Goal: Information Seeking & Learning: Understand process/instructions

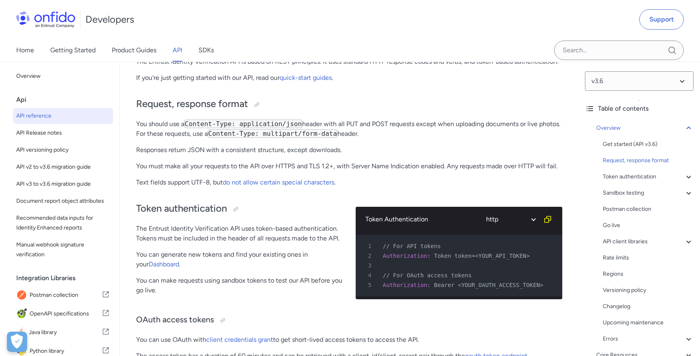
scroll to position [155, 0]
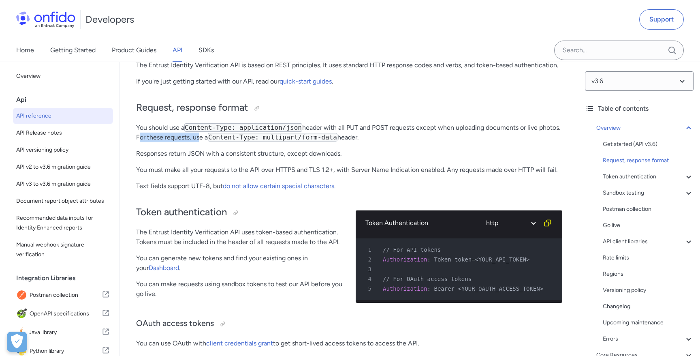
drag, startPoint x: 161, startPoint y: 140, endPoint x: 219, endPoint y: 140, distance: 58.8
click at [219, 140] on p "You should use a Content-Type: application/json header with all PUT and POST re…" at bounding box center [349, 132] width 426 height 19
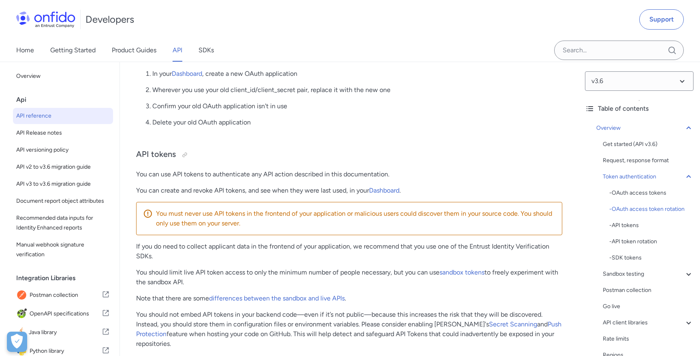
scroll to position [575, 0]
click at [616, 290] on div "Postman collection" at bounding box center [648, 290] width 91 height 10
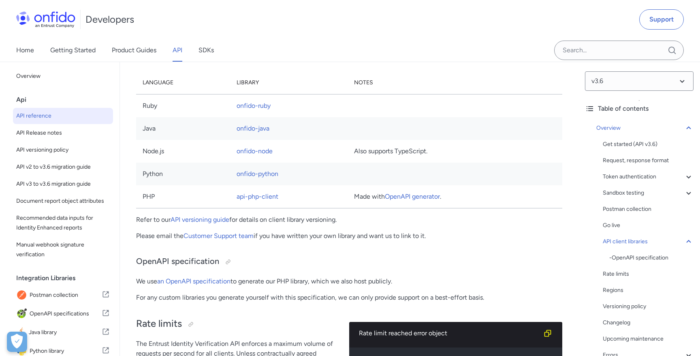
scroll to position [5664, 0]
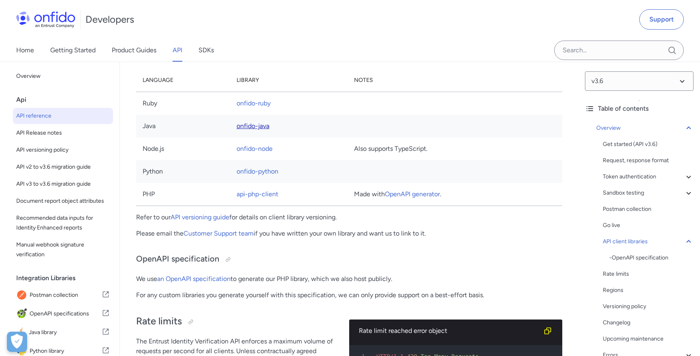
click at [256, 124] on link "onfido-java" at bounding box center [253, 126] width 33 height 8
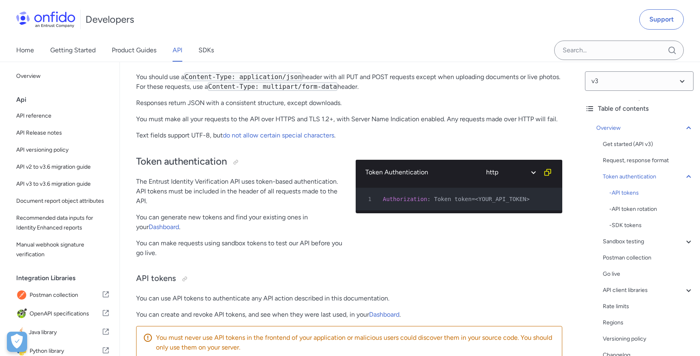
scroll to position [84, 0]
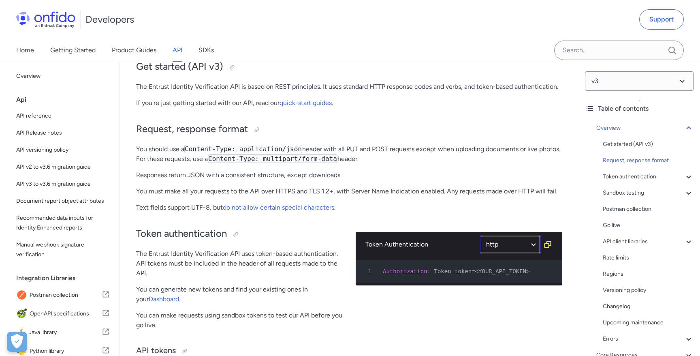
click at [513, 246] on select "ruby python php javascript java http bash" at bounding box center [510, 244] width 61 height 19
select select "java"
click at [480, 235] on select "ruby python php javascript java http bash" at bounding box center [510, 244] width 61 height 19
select select "java"
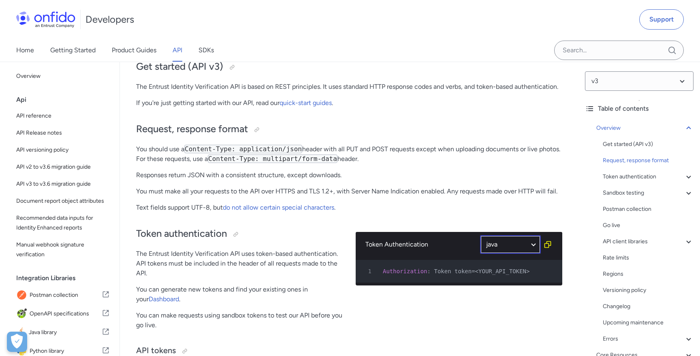
select select "java"
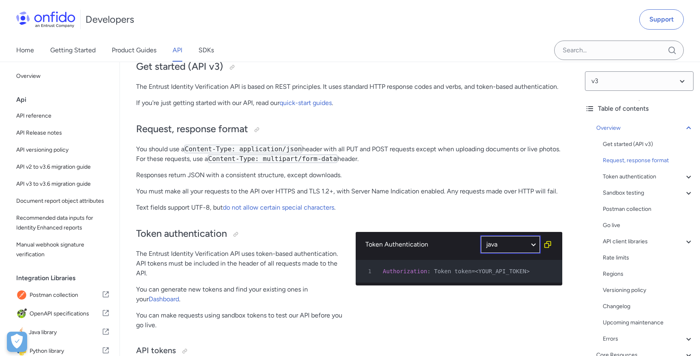
select select "java"
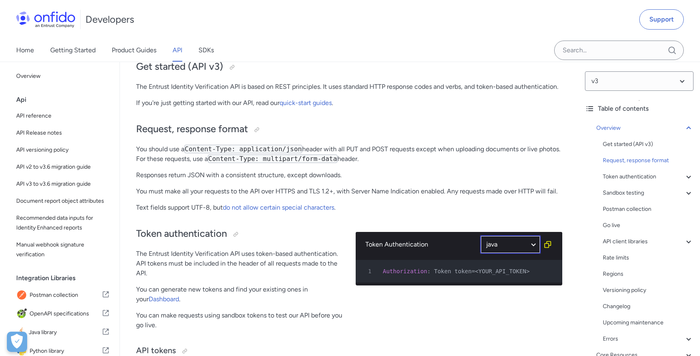
select select "java"
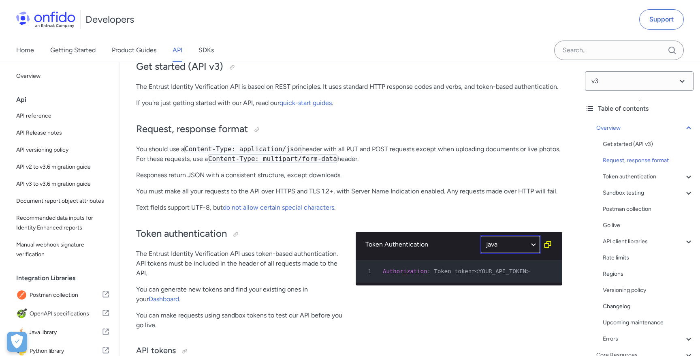
select select "java"
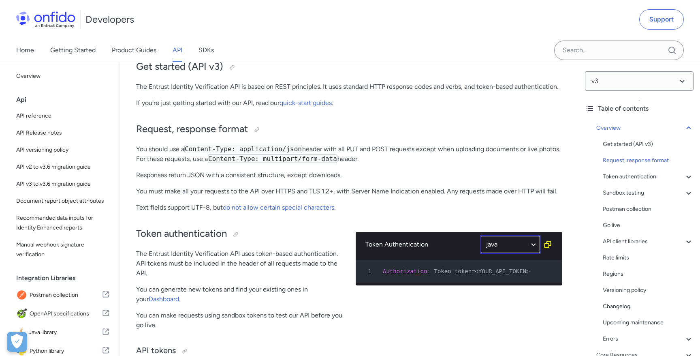
select select "java"
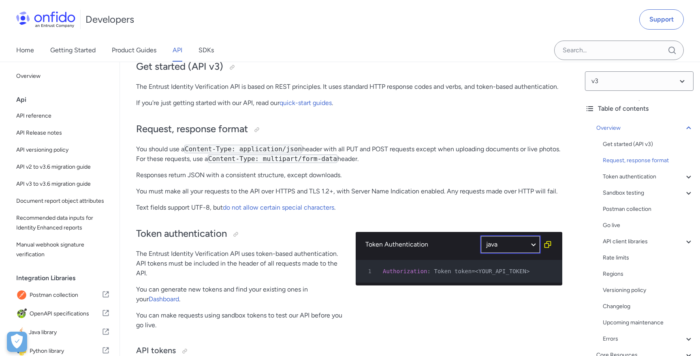
select select "java"
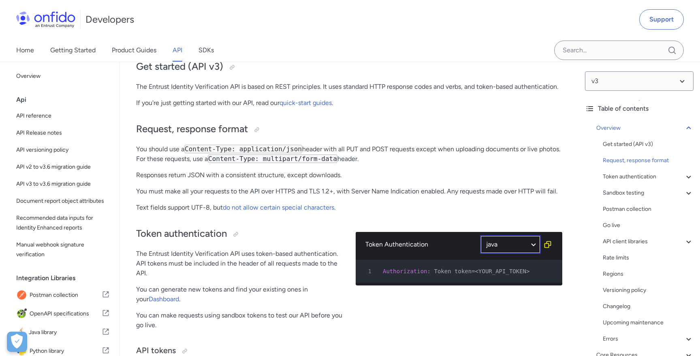
select select "java"
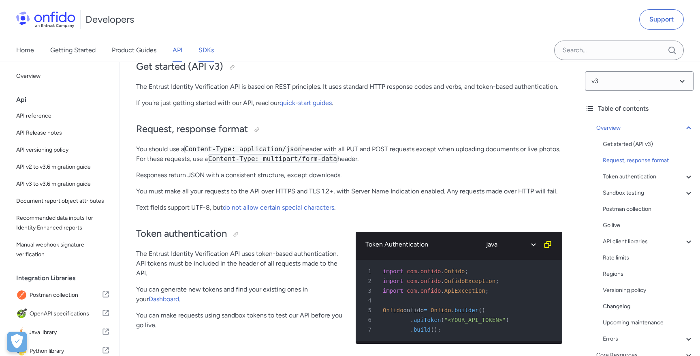
click at [201, 52] on link "SDKs" at bounding box center [206, 50] width 15 height 23
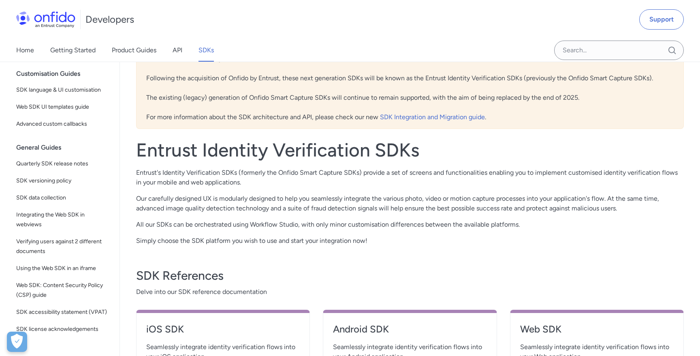
scroll to position [221, 0]
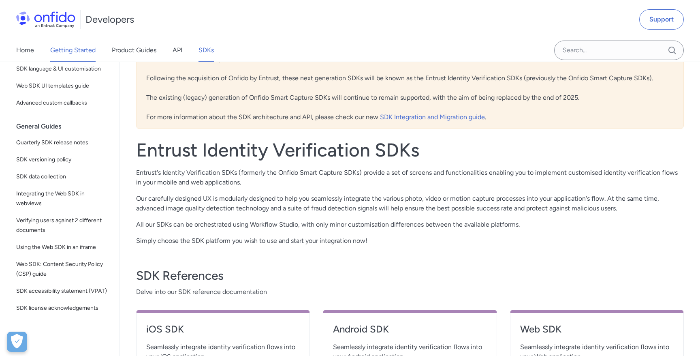
click at [73, 53] on link "Getting Started" at bounding box center [72, 50] width 45 height 23
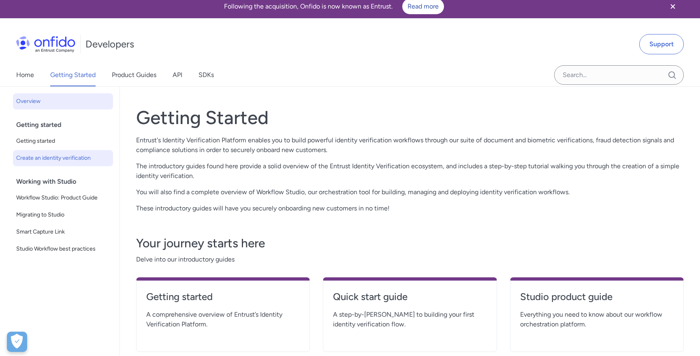
scroll to position [3, 0]
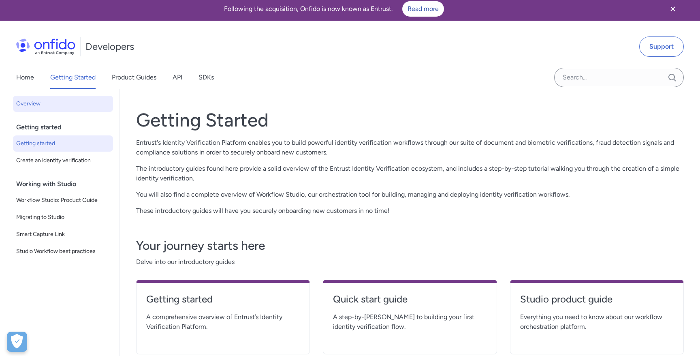
click at [43, 139] on span "Getting started" at bounding box center [63, 144] width 94 height 10
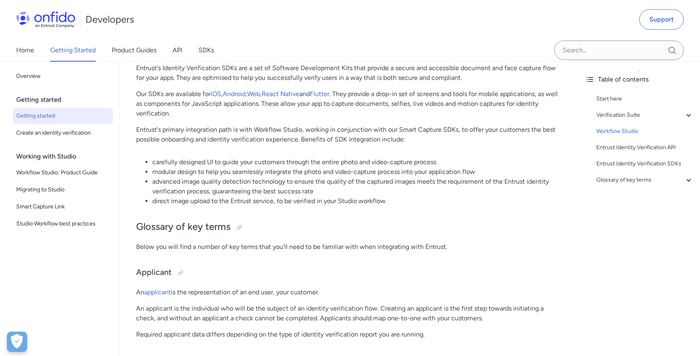
scroll to position [1717, 0]
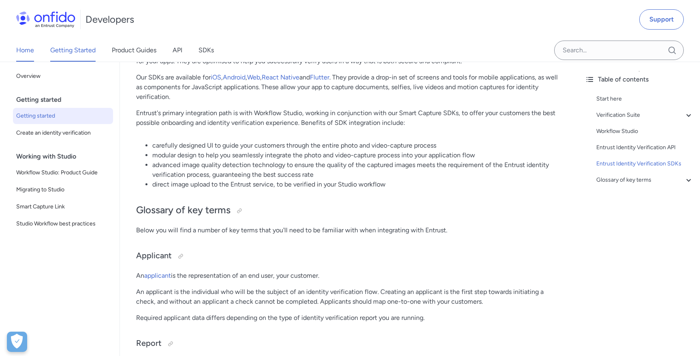
click at [21, 55] on link "Home" at bounding box center [25, 50] width 18 height 23
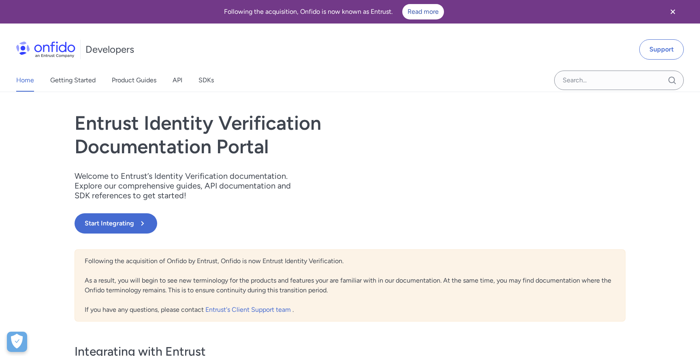
scroll to position [4, 0]
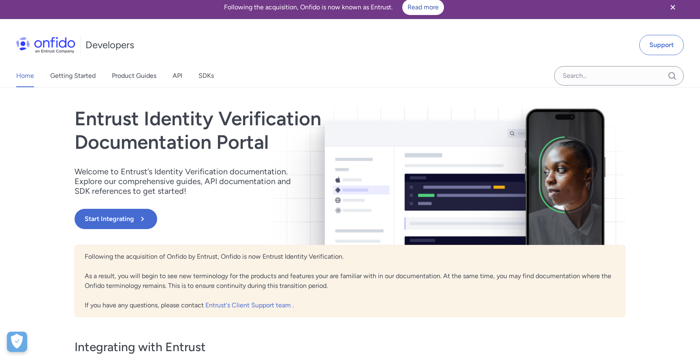
click at [186, 81] on div "Home Getting Started Product Guides API SDKs" at bounding box center [123, 75] width 246 height 23
click at [182, 78] on link "API" at bounding box center [178, 75] width 10 height 23
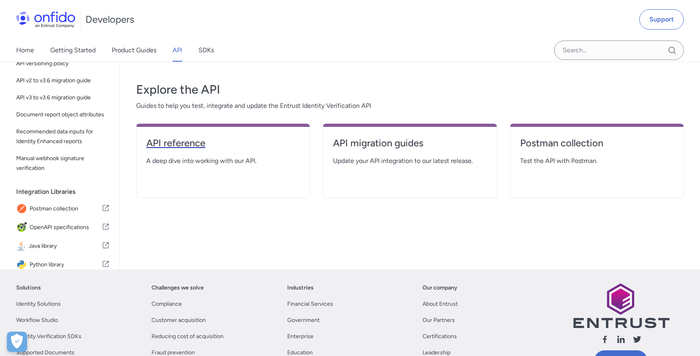
scroll to position [121, 0]
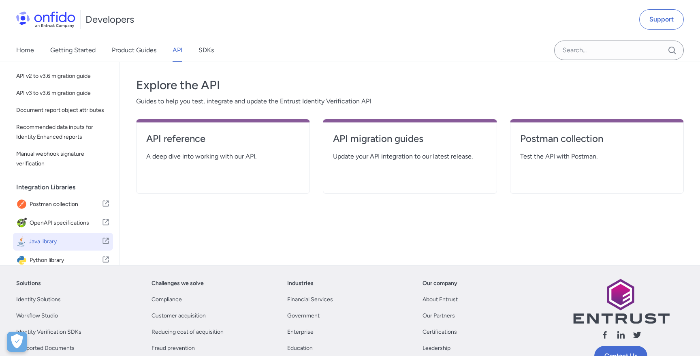
click at [38, 246] on span "Java library" at bounding box center [65, 241] width 73 height 11
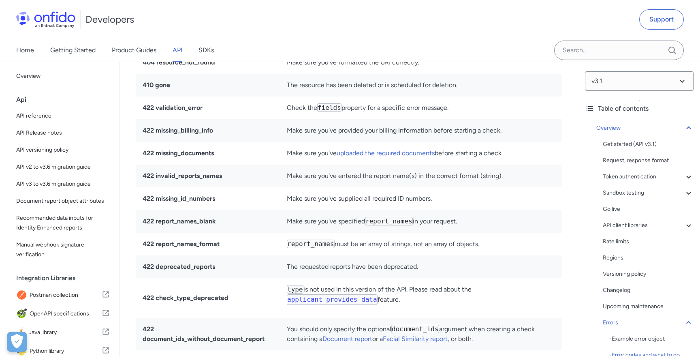
scroll to position [5906, 0]
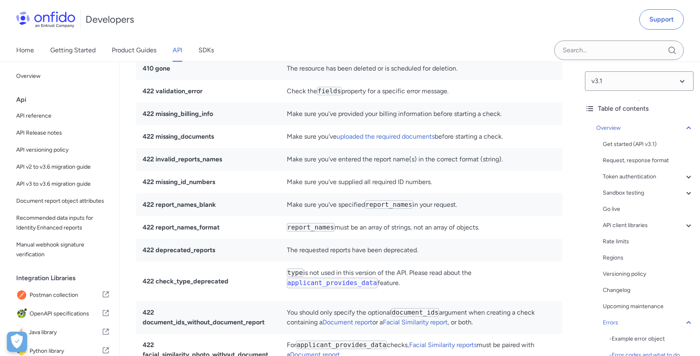
click at [360, 93] on td "Check the fields property for a specific error message." at bounding box center [421, 91] width 282 height 23
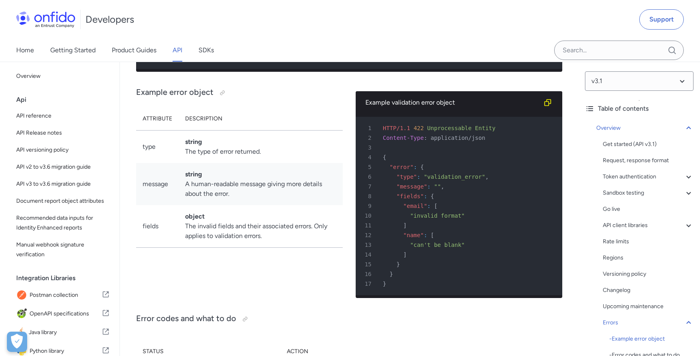
scroll to position [5820, 0]
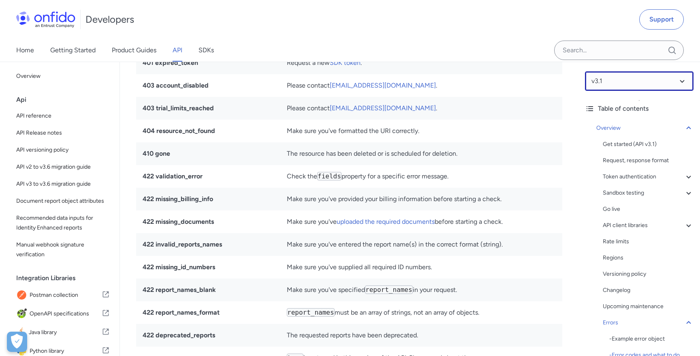
click at [608, 82] on select at bounding box center [639, 80] width 109 height 19
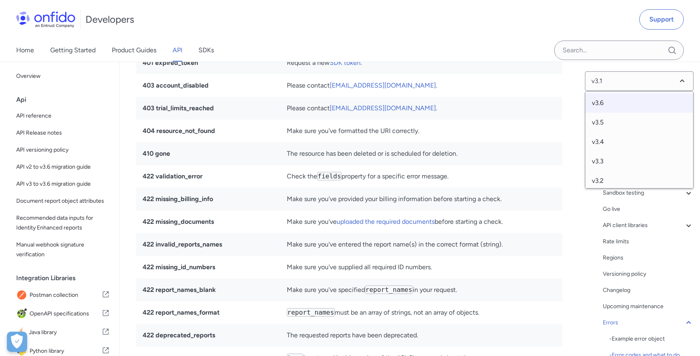
click at [608, 97] on span "v3.6" at bounding box center [640, 102] width 108 height 19
select select "3.6.0"
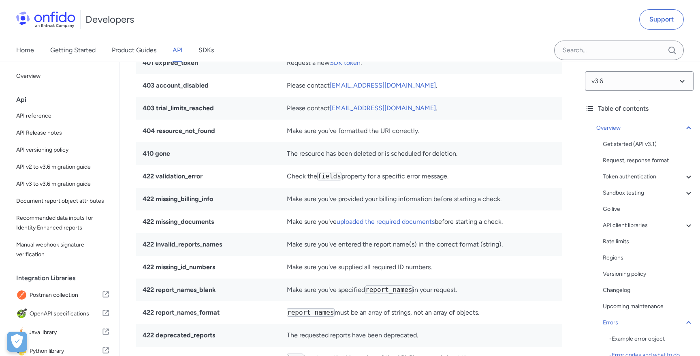
select select "http"
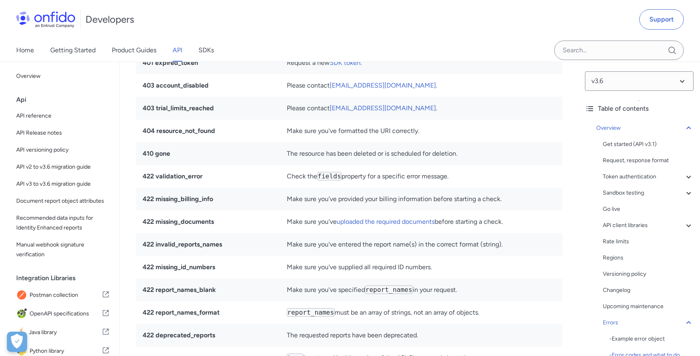
select select "http"
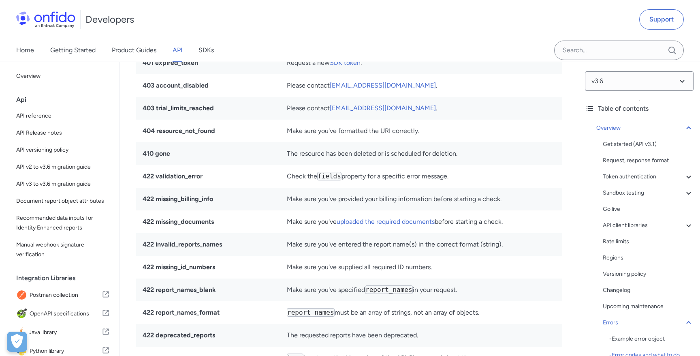
select select "http"
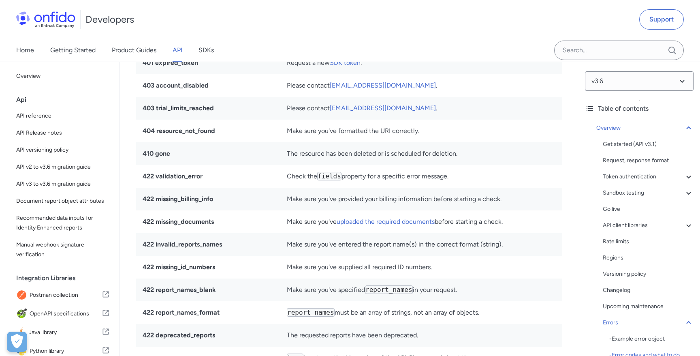
select select "http"
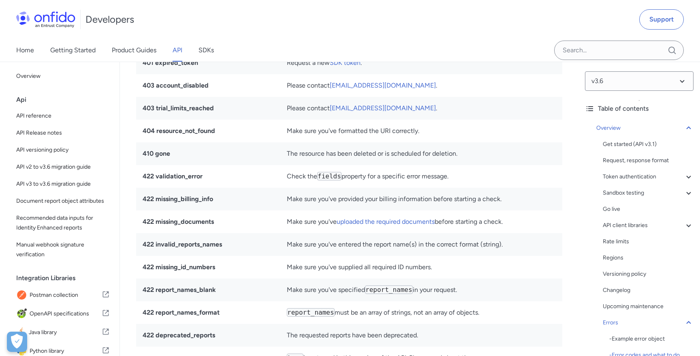
select select "http"
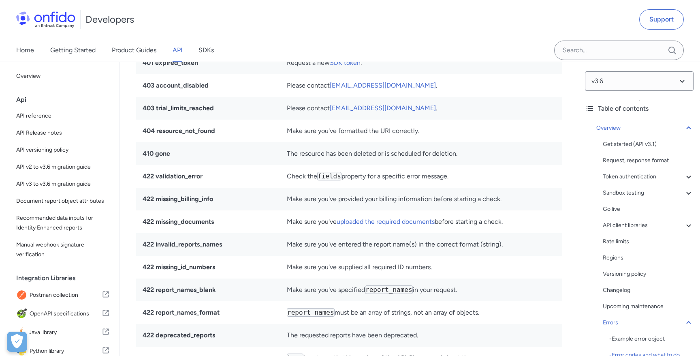
select select "http"
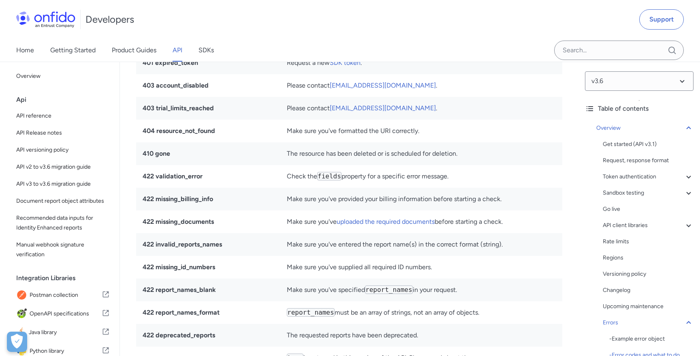
select select "http"
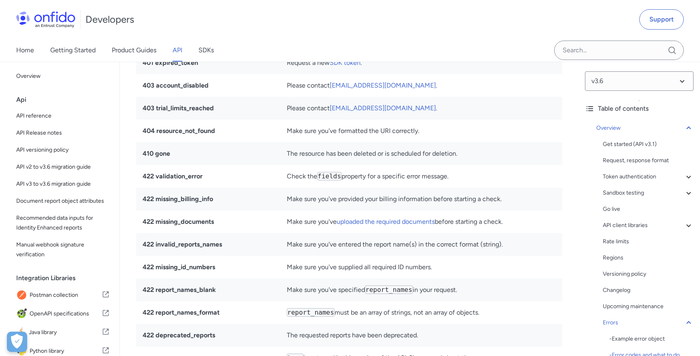
select select "http"
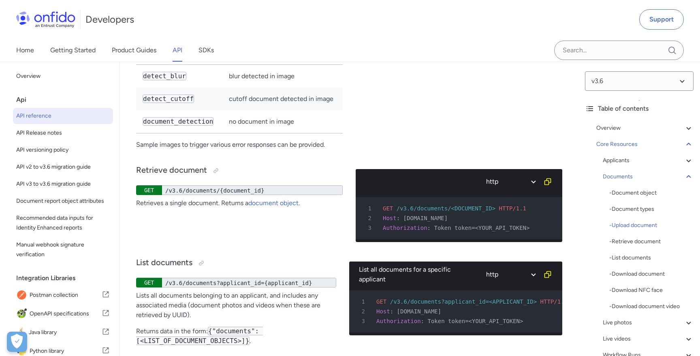
scroll to position [14898, 0]
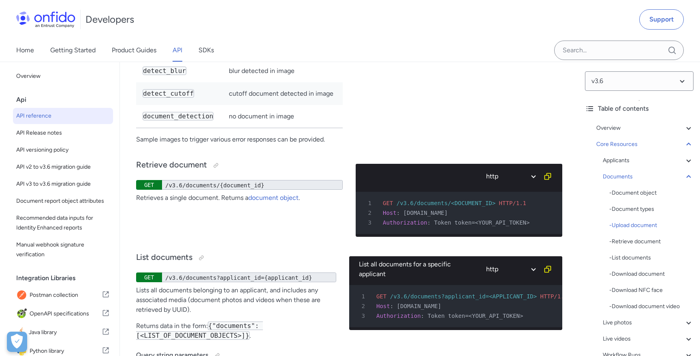
click at [244, 23] on p "If the image fails validation, you should ask the end user to retake the photo …" at bounding box center [246, 13] width 180 height 19
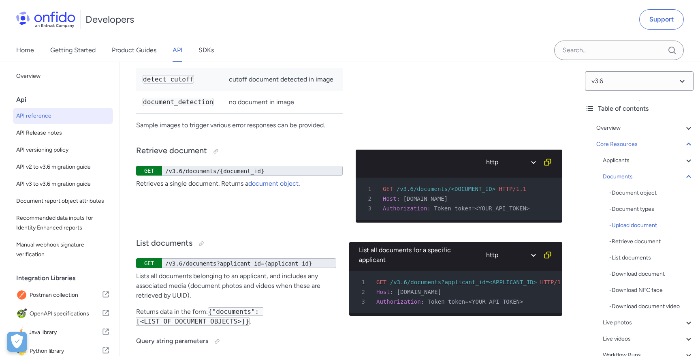
scroll to position [14914, 0]
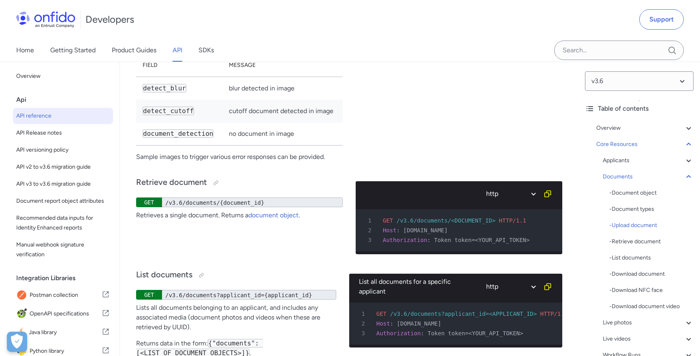
scroll to position [14866, 0]
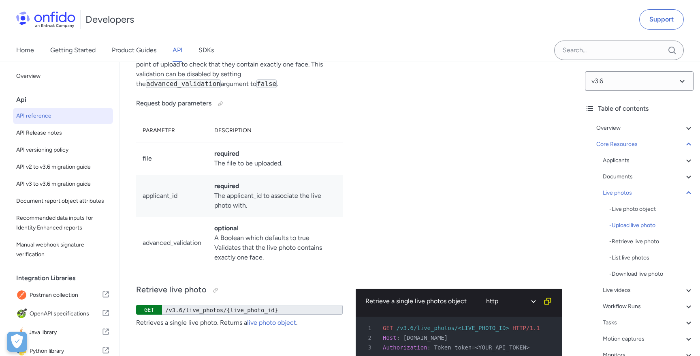
scroll to position [16143, 0]
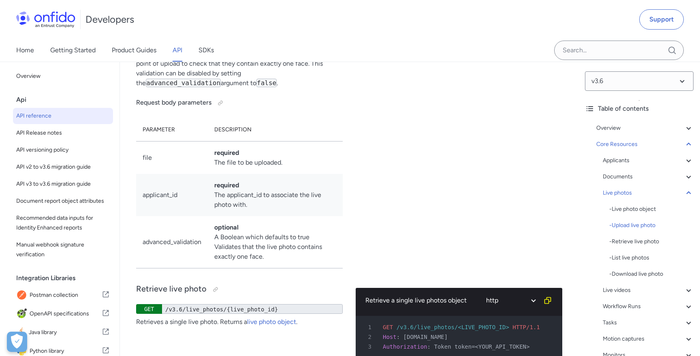
drag, startPoint x: 226, startPoint y: 86, endPoint x: 275, endPoint y: 112, distance: 54.9
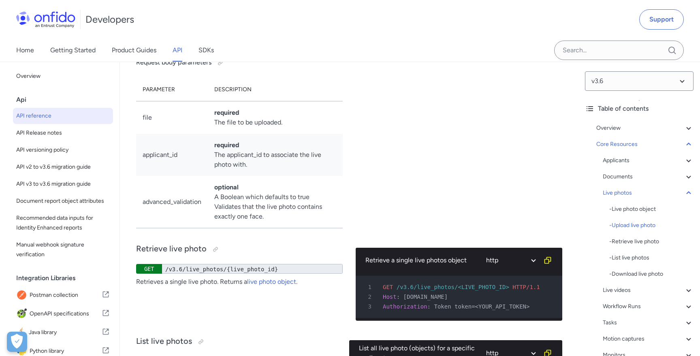
scroll to position [16184, 0]
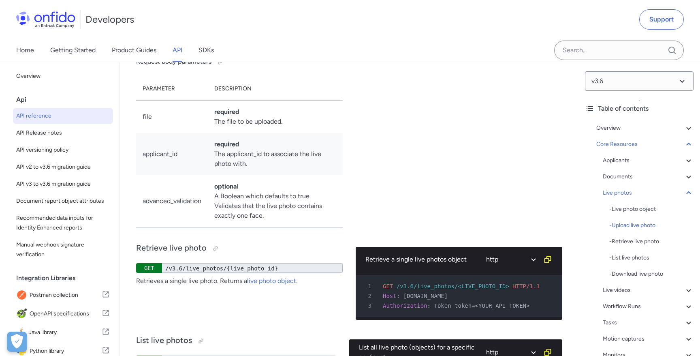
click at [261, 47] on p "Valid file formats for live photos are jpg , jpeg and png . The file size must …" at bounding box center [239, 22] width 207 height 49
click at [157, 47] on p "Valid file formats for live photos are jpg , jpeg and png . The file size must …" at bounding box center [239, 22] width 207 height 49
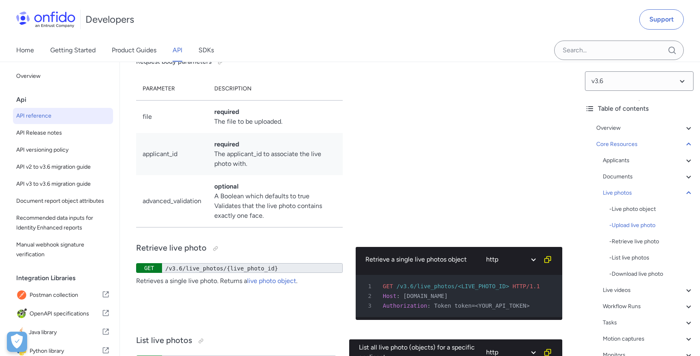
click at [157, 47] on p "Valid file formats for live photos are jpg , jpeg and png . The file size must …" at bounding box center [239, 22] width 207 height 49
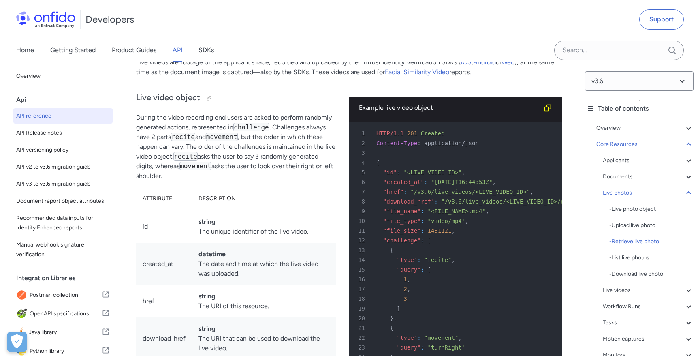
scroll to position [16883, 0]
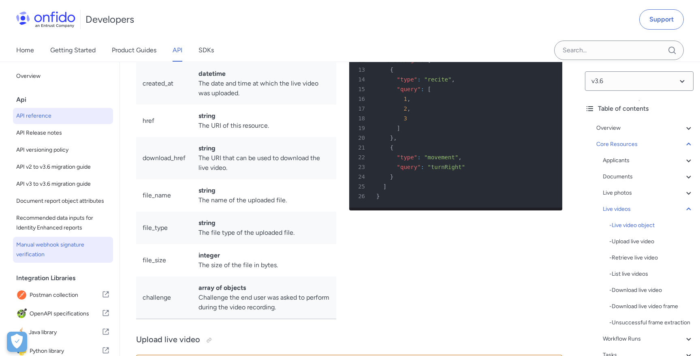
click at [46, 246] on span "Manual webhook signature verification" at bounding box center [63, 249] width 94 height 19
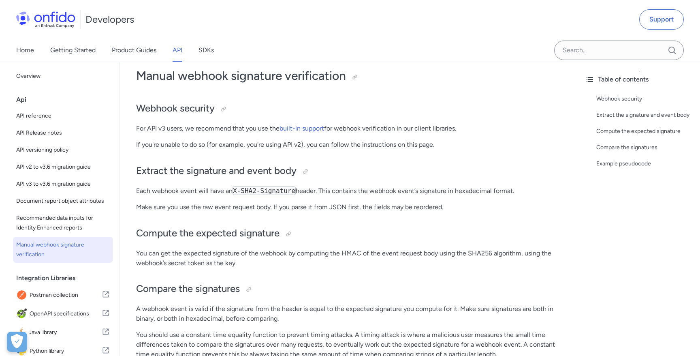
scroll to position [43, 0]
